Goal: Task Accomplishment & Management: Manage account settings

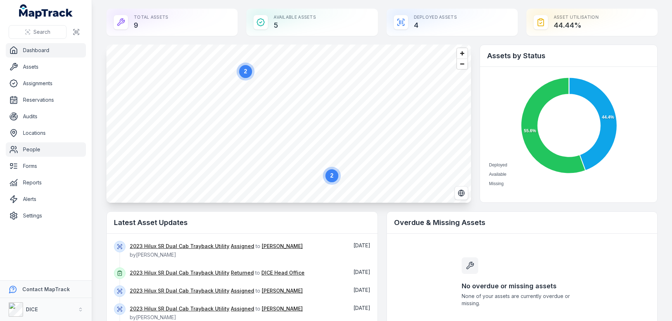
click at [32, 149] on link "People" at bounding box center [46, 149] width 80 height 14
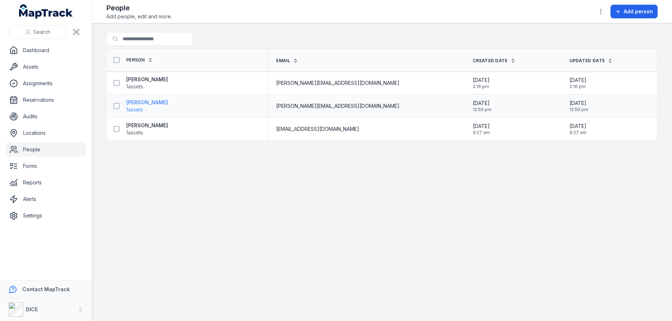
click at [156, 102] on strong "[PERSON_NAME]" at bounding box center [147, 102] width 42 height 7
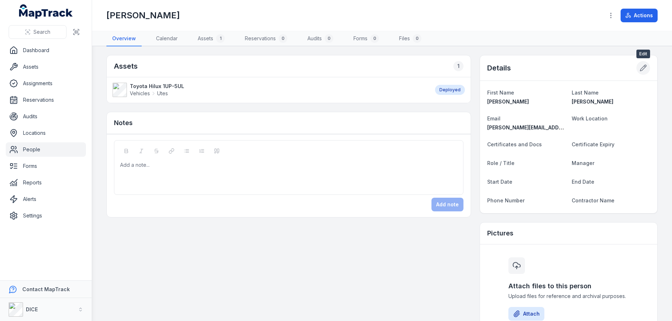
click at [642, 68] on icon at bounding box center [643, 67] width 7 height 7
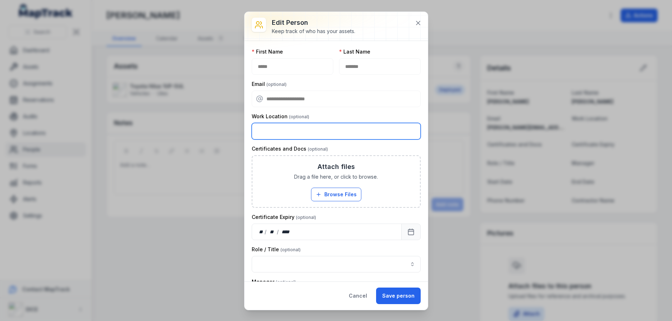
click at [282, 128] on input "text" at bounding box center [336, 131] width 169 height 17
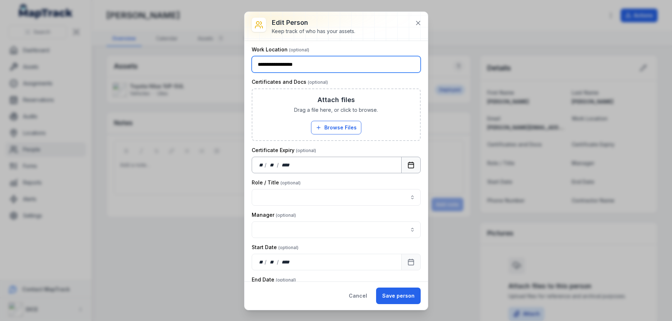
scroll to position [86, 0]
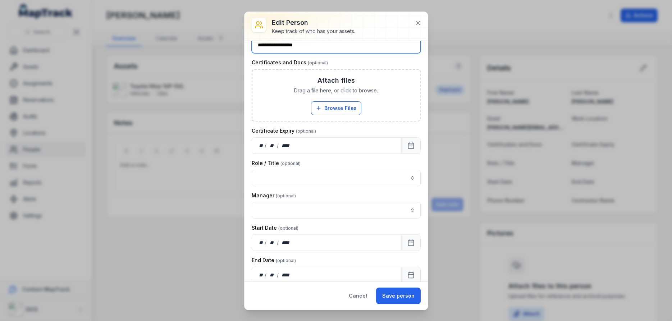
type input "**********"
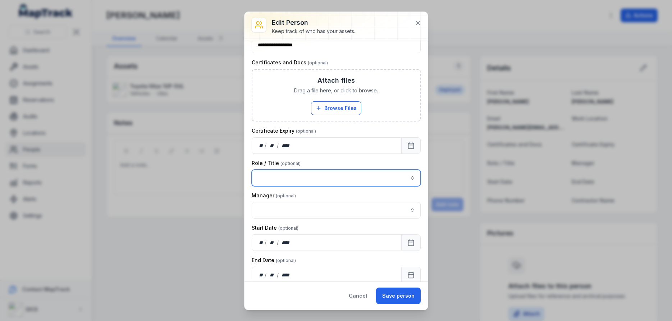
click at [412, 178] on button "button" at bounding box center [412, 178] width 17 height 17
click at [359, 197] on span "" Operations and Quality Coordinator "" at bounding box center [325, 197] width 97 height 6
type input "**********"
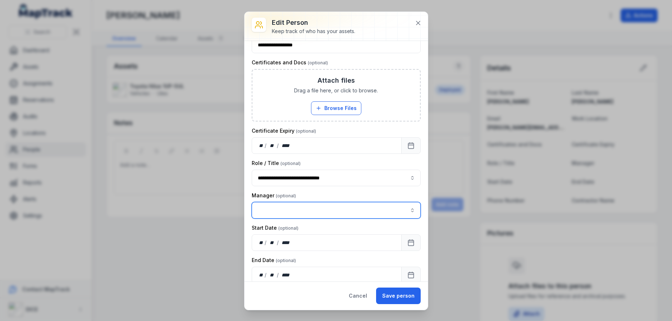
click at [289, 208] on input "person-edit:cf[a9e945d0-ed45-4e4b-ac66-ac9bd79636a5]-label" at bounding box center [336, 210] width 169 height 17
type input "*"
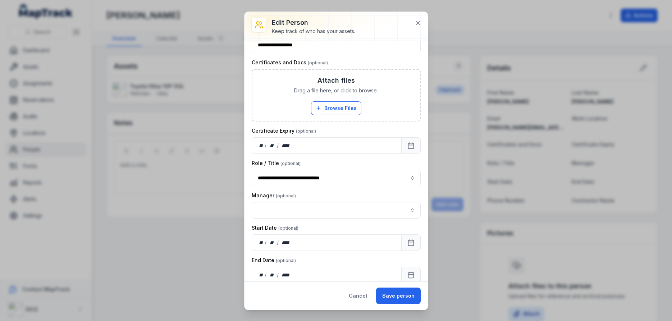
click at [321, 192] on div "Manager" at bounding box center [336, 205] width 169 height 27
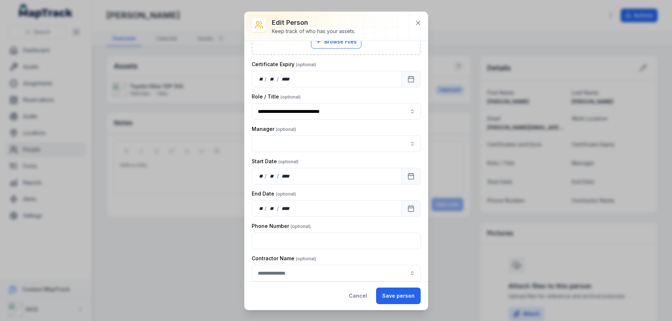
scroll to position [160, 0]
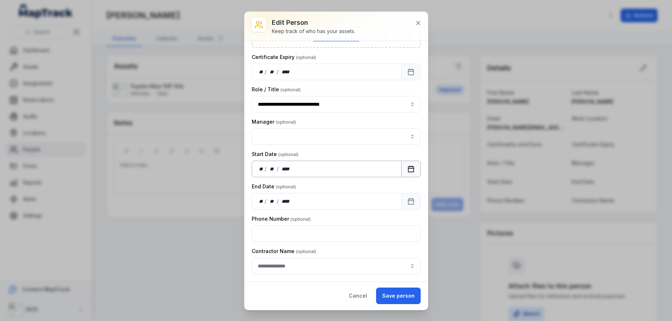
click at [412, 170] on icon "Calendar" at bounding box center [410, 168] width 7 height 7
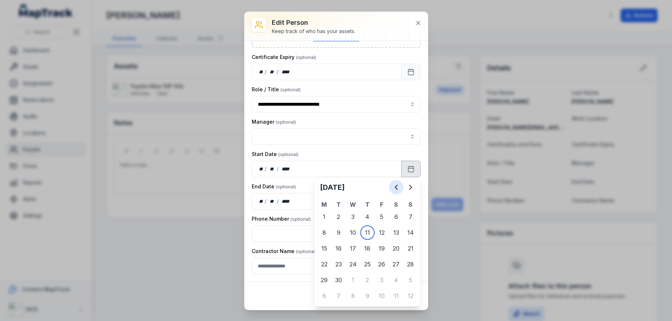
click at [397, 186] on icon "Previous" at bounding box center [396, 187] width 2 height 4
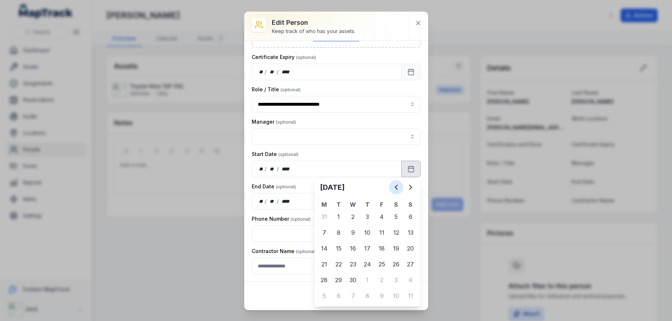
click at [397, 186] on icon "Previous" at bounding box center [396, 187] width 2 height 4
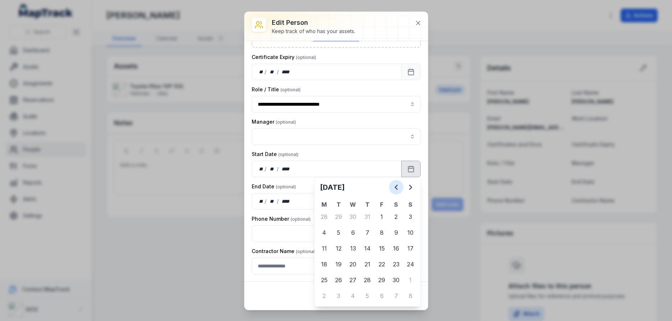
click at [397, 186] on icon "Previous" at bounding box center [396, 187] width 2 height 4
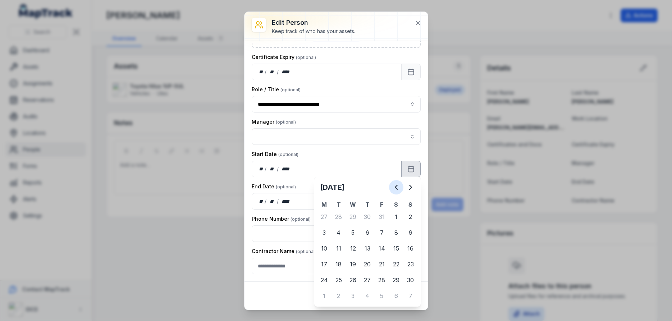
click at [397, 186] on icon "Previous" at bounding box center [396, 187] width 2 height 4
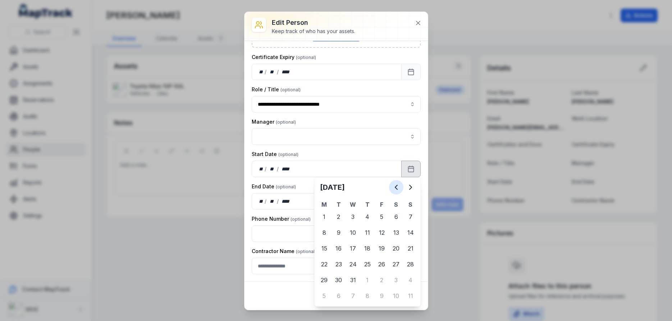
click at [397, 186] on icon "Previous" at bounding box center [396, 187] width 2 height 4
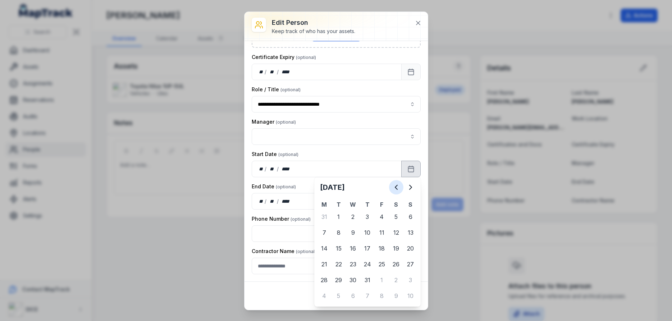
click at [397, 186] on icon "Previous" at bounding box center [396, 187] width 2 height 4
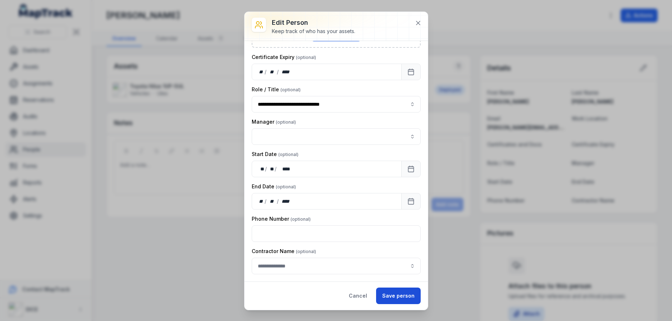
click at [398, 297] on button "Save person" at bounding box center [398, 296] width 45 height 17
